Goal: Task Accomplishment & Management: Use online tool/utility

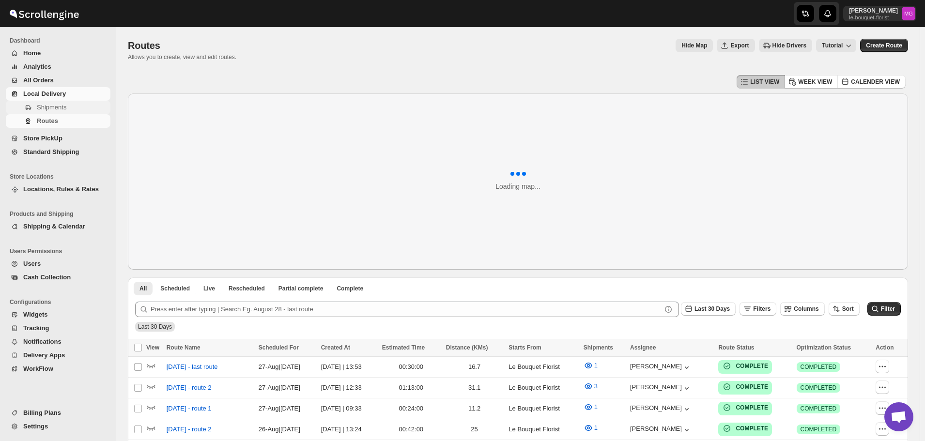
click at [77, 107] on span "Shipments" at bounding box center [73, 108] width 72 height 10
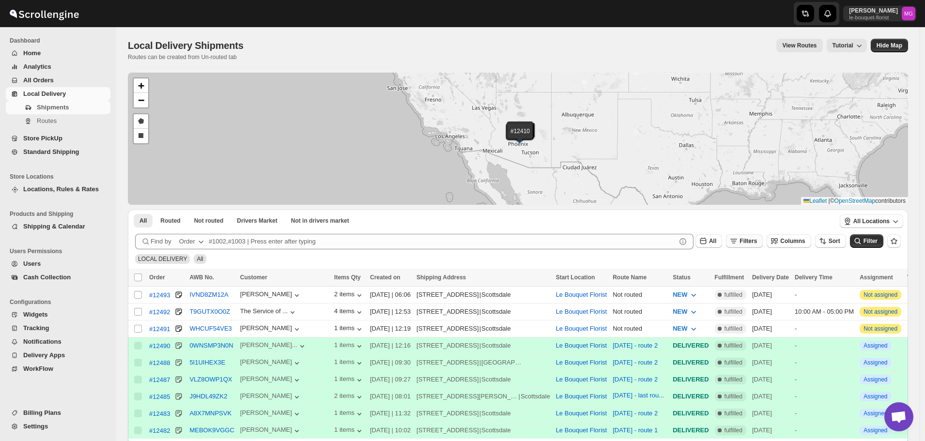
click at [752, 245] on button "Filters" at bounding box center [744, 242] width 37 height 14
click at [755, 279] on span "Add Filter" at bounding box center [758, 280] width 27 height 8
click at [700, 278] on span "Select" at bounding box center [696, 280] width 17 height 8
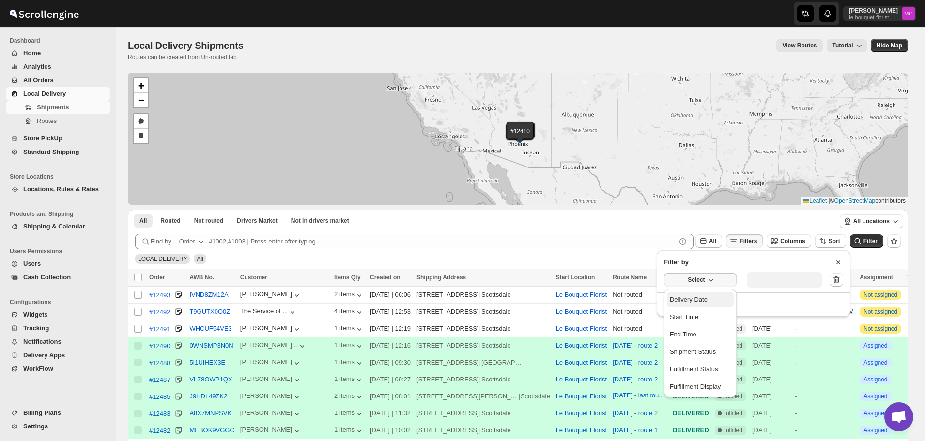
click at [688, 300] on div "Delivery Date" at bounding box center [689, 300] width 38 height 10
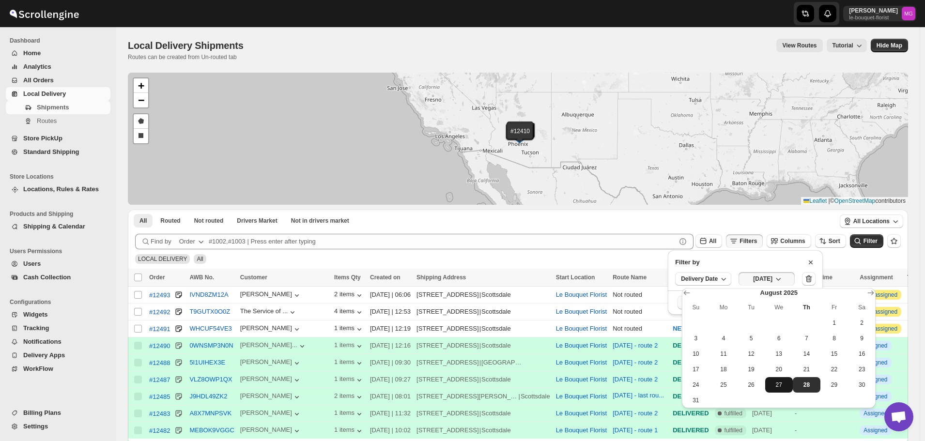
click at [783, 381] on span "27" at bounding box center [779, 385] width 20 height 8
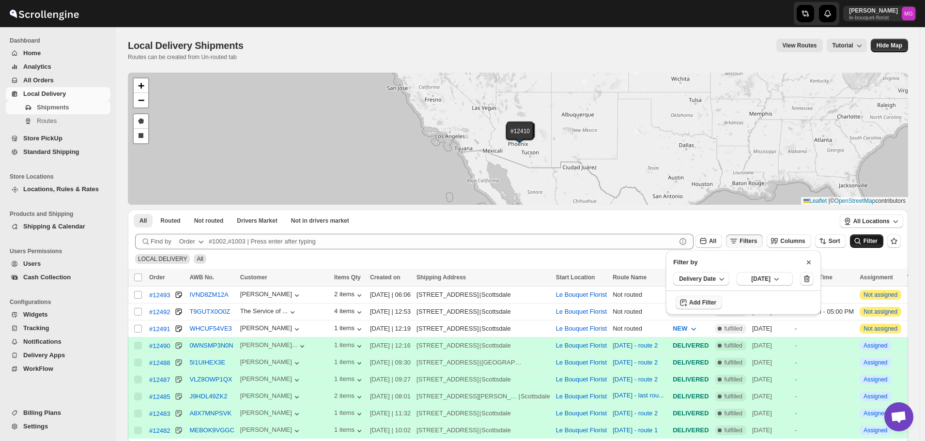
click at [860, 240] on icon "submit" at bounding box center [858, 241] width 10 height 10
